Goal: Answer question/provide support: Share knowledge or assist other users

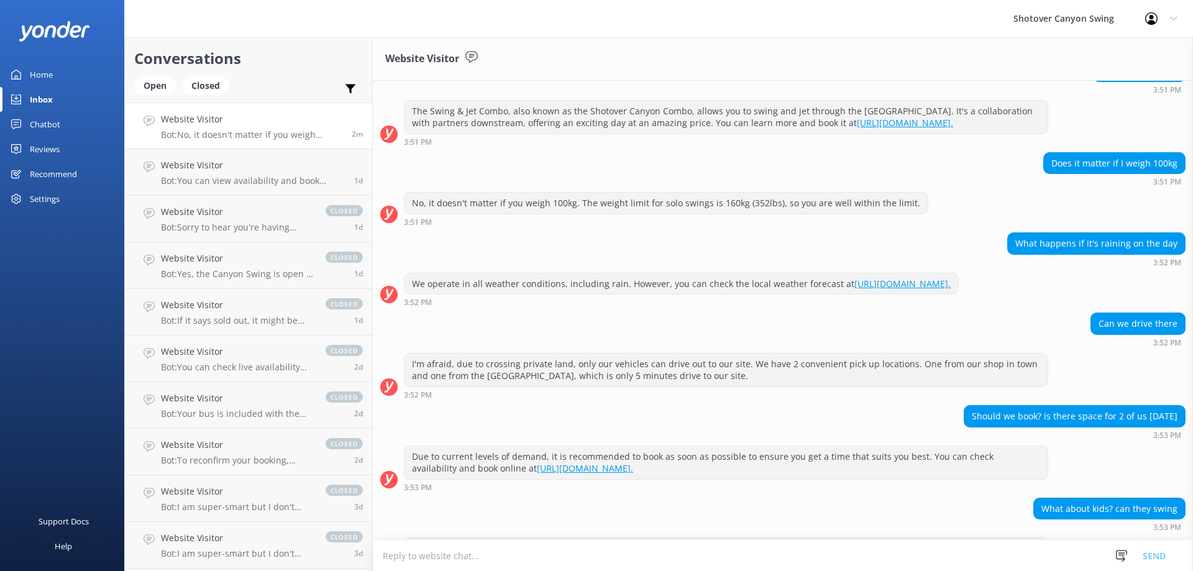
scroll to position [710, 0]
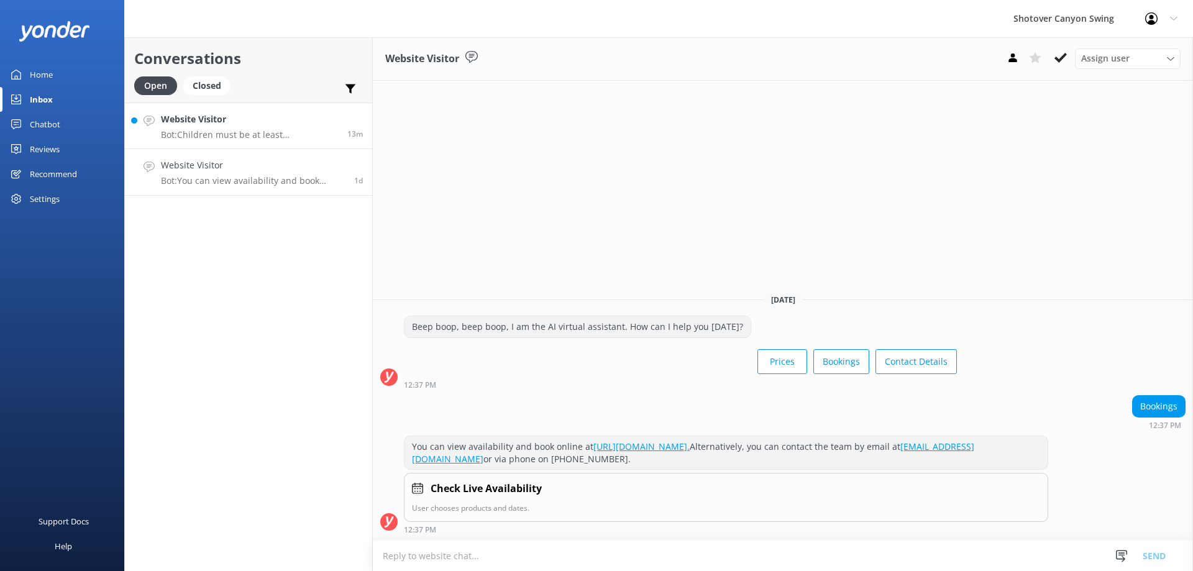
click at [196, 131] on p "Bot: Children must be at least [DEMOGRAPHIC_DATA] to participate in the Canyon …" at bounding box center [249, 134] width 177 height 11
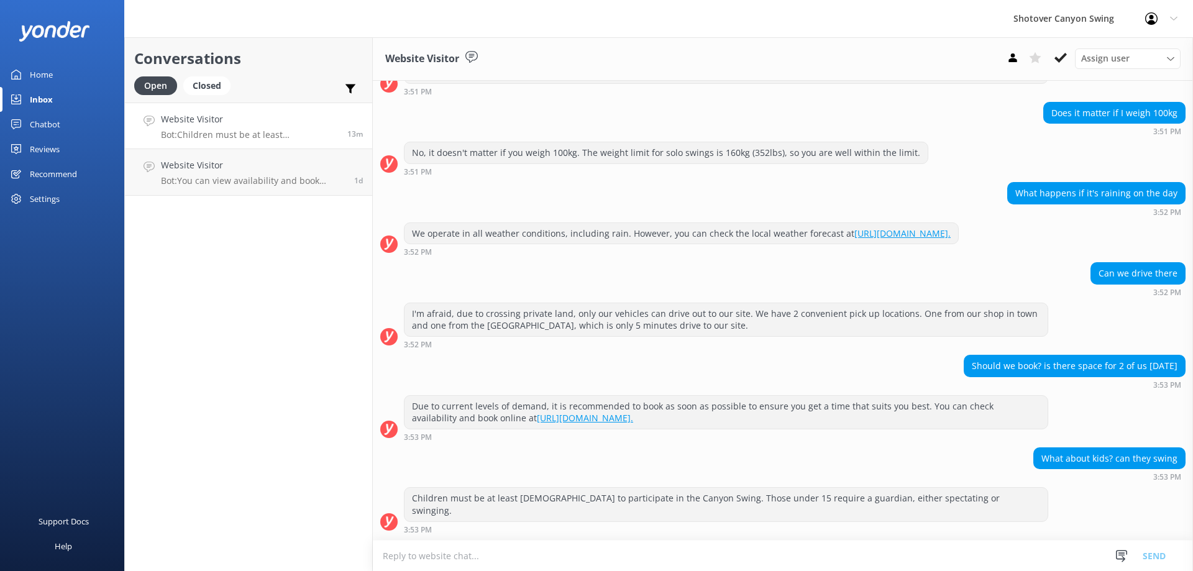
scroll to position [710, 0]
